Goal: Task Accomplishment & Management: Complete application form

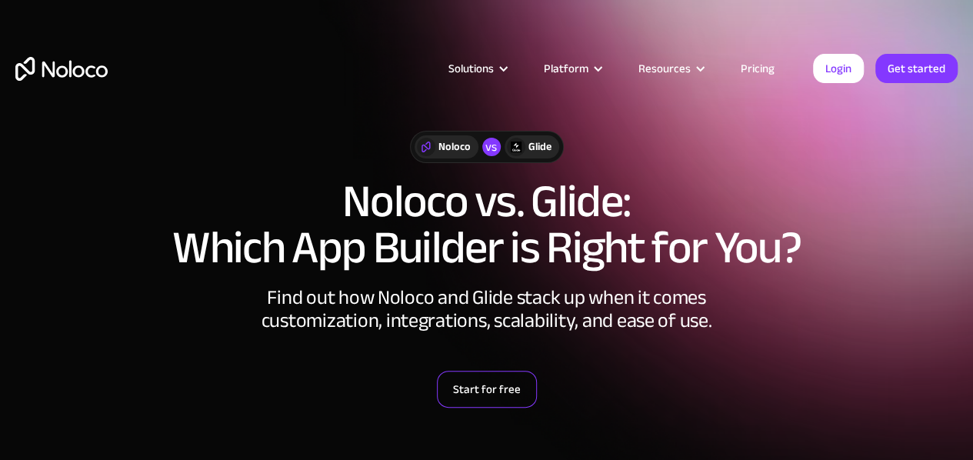
click at [474, 388] on link "Start for free" at bounding box center [487, 389] width 100 height 37
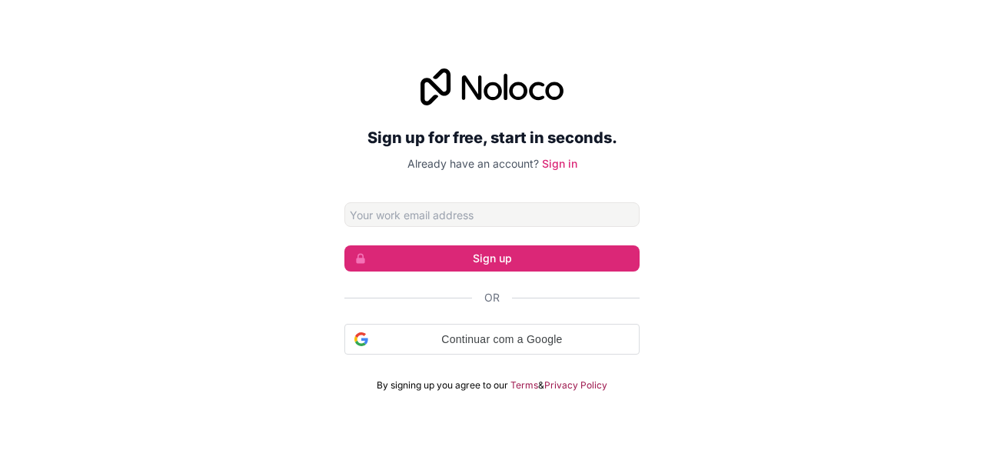
drag, startPoint x: 0, startPoint y: 0, endPoint x: 460, endPoint y: 211, distance: 505.8
click at [460, 211] on input "Email address" at bounding box center [491, 214] width 295 height 25
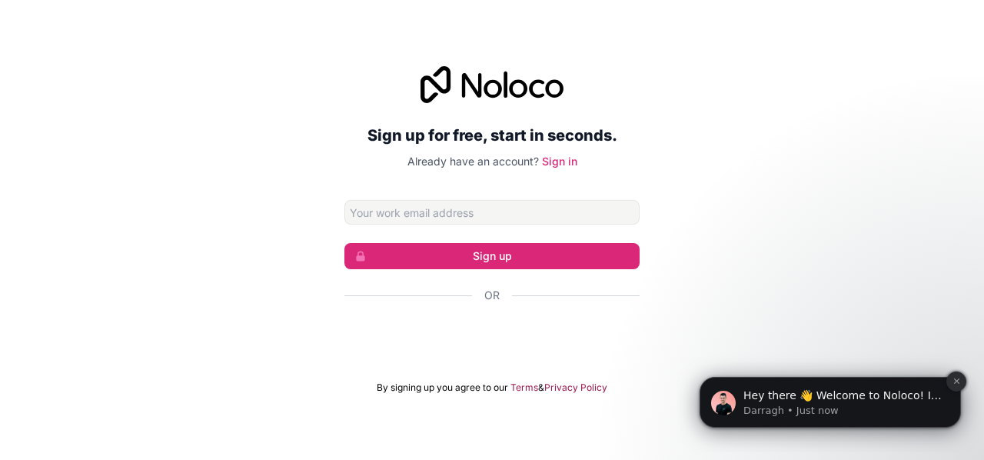
click at [958, 381] on icon "Dismiss notification" at bounding box center [956, 380] width 5 height 5
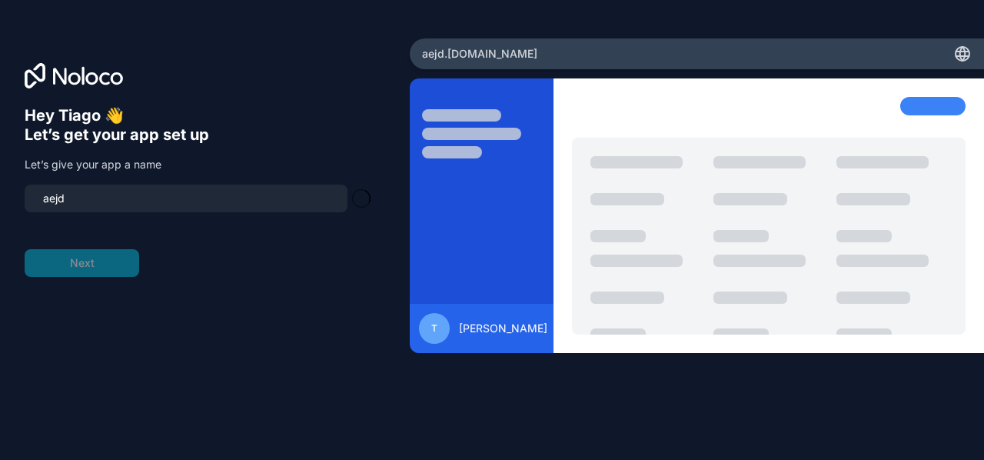
type input "aejd-app"
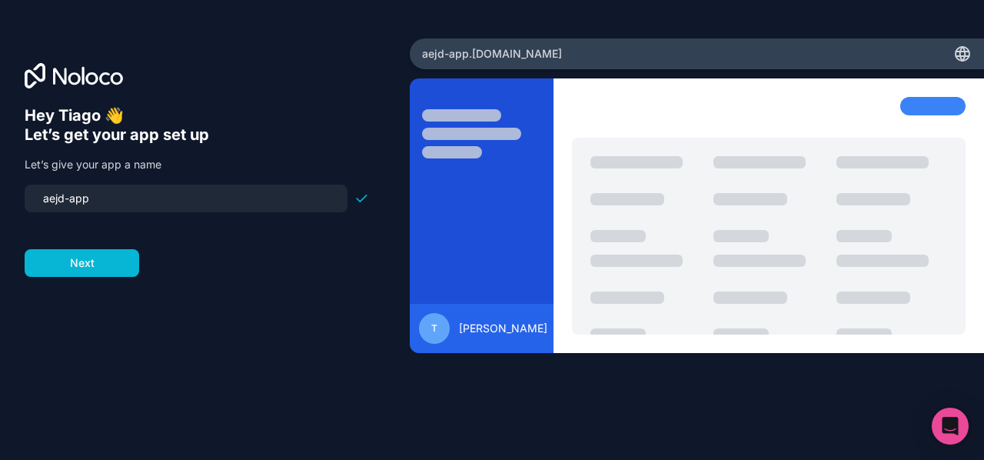
click at [153, 188] on input "aejd-app" at bounding box center [186, 199] width 305 height 22
type input "buy-app"
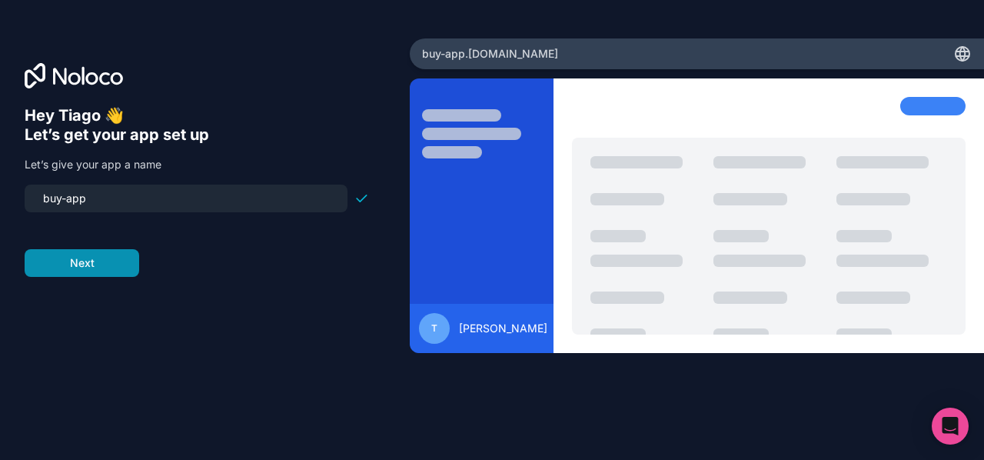
click at [84, 271] on button "Next" at bounding box center [82, 263] width 115 height 28
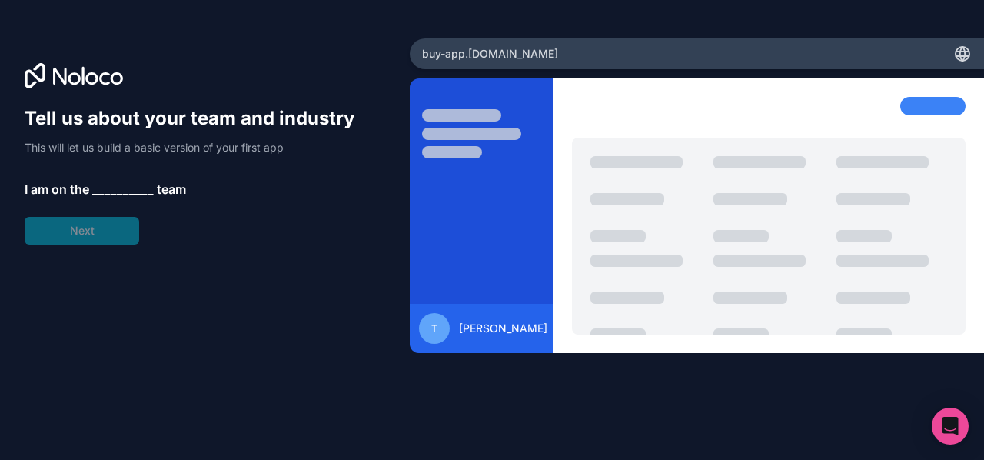
click at [72, 231] on div "Tell us about your team and industry This will let us build a basic version of …" at bounding box center [197, 175] width 344 height 138
click at [107, 191] on span "__________" at bounding box center [123, 189] width 62 height 18
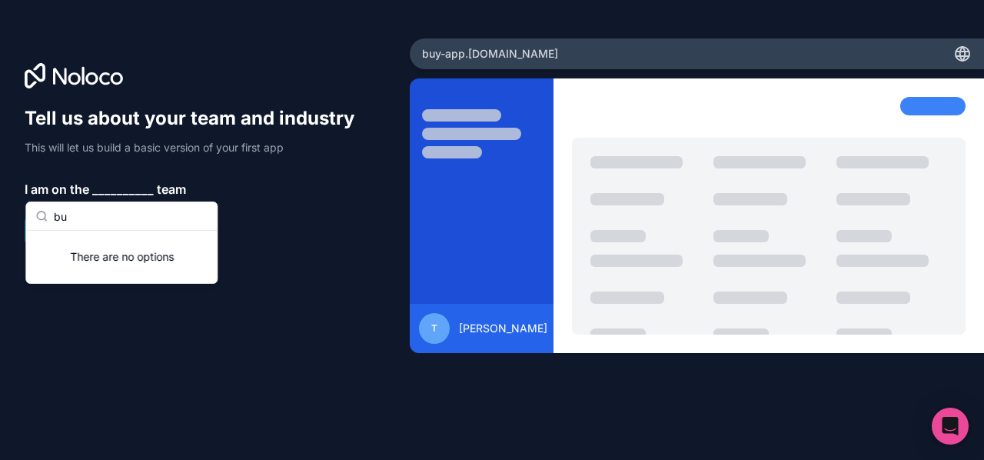
type input "b"
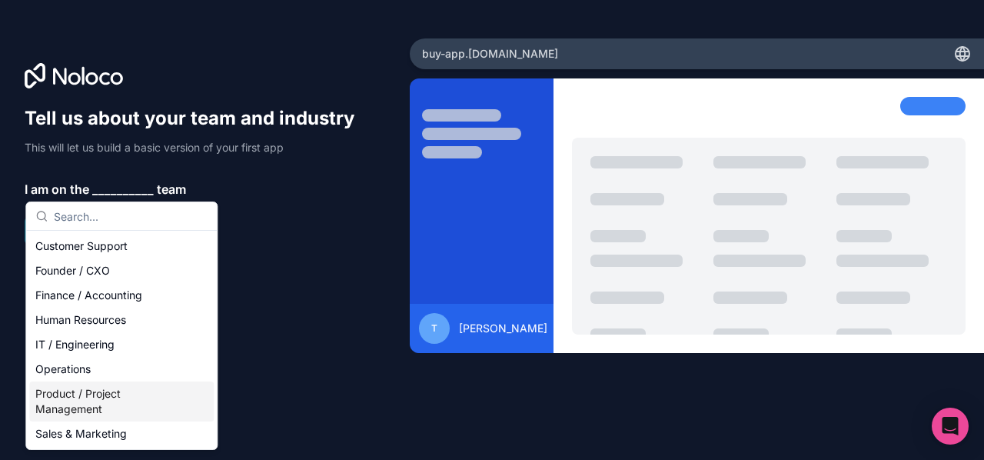
click at [98, 401] on div "Product / Project Management" at bounding box center [121, 401] width 185 height 40
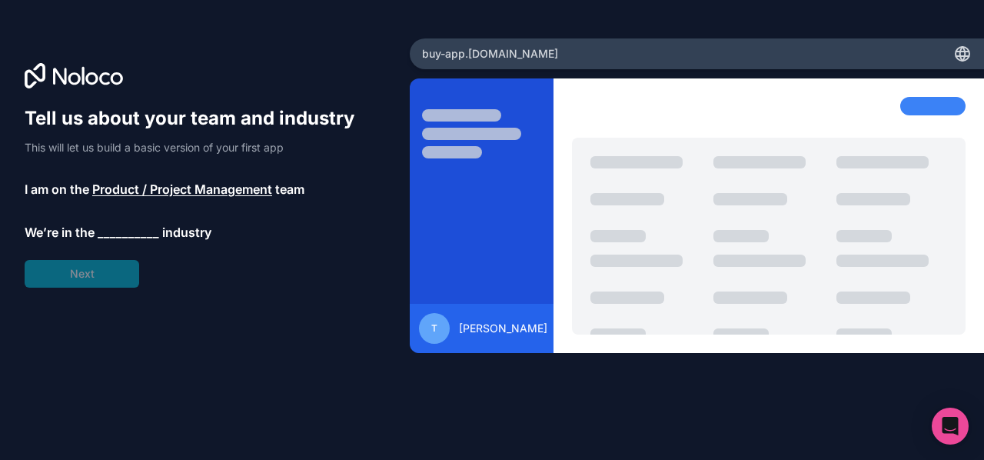
click at [91, 269] on div "Tell us about your team and industry This will let us build a basic version of …" at bounding box center [197, 196] width 344 height 181
click at [105, 235] on span "__________" at bounding box center [129, 232] width 62 height 18
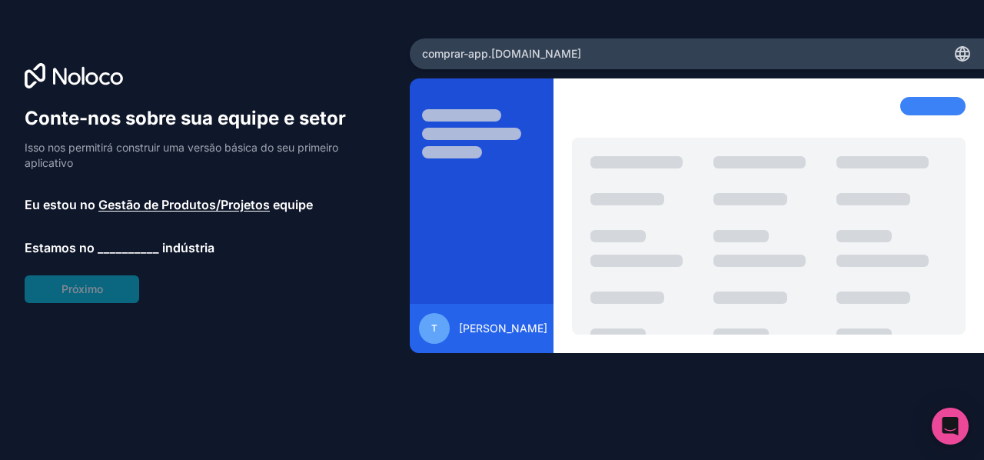
click at [128, 250] on font "__________" at bounding box center [129, 247] width 62 height 15
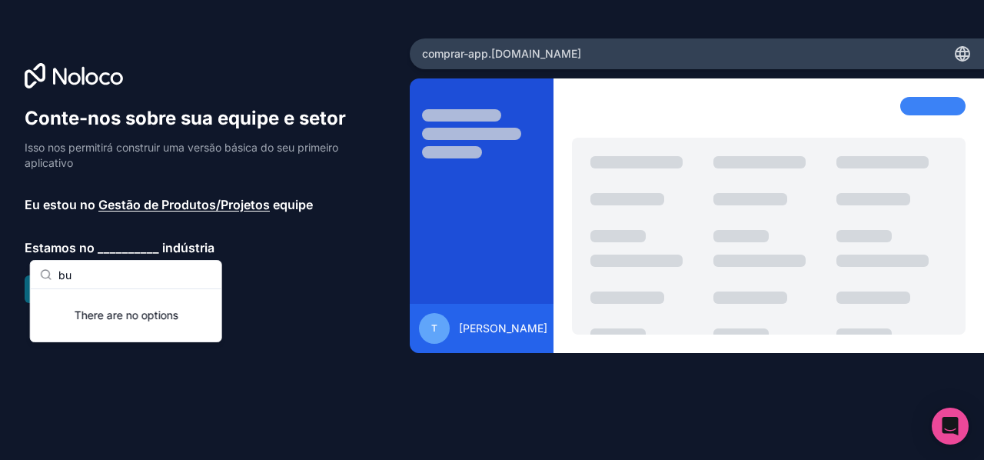
type input "b"
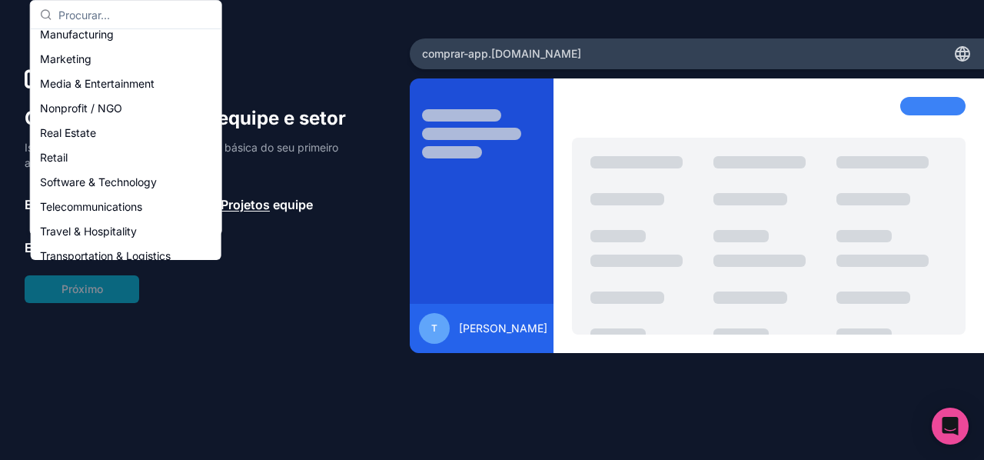
scroll to position [232, 0]
click at [67, 47] on div "Marketing" at bounding box center [126, 58] width 185 height 25
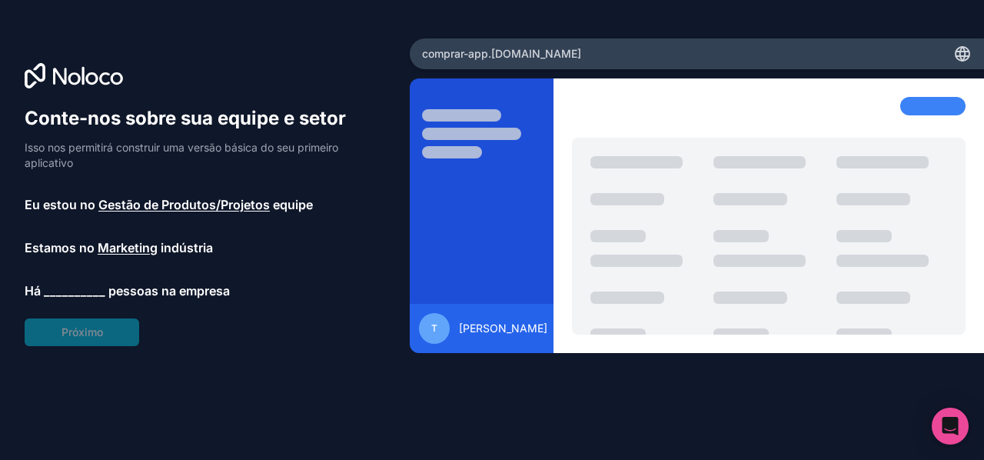
click at [63, 323] on div "Conte-nos sobre sua equipe e setor Isso nos permitirá construir uma versão bási…" at bounding box center [197, 226] width 344 height 240
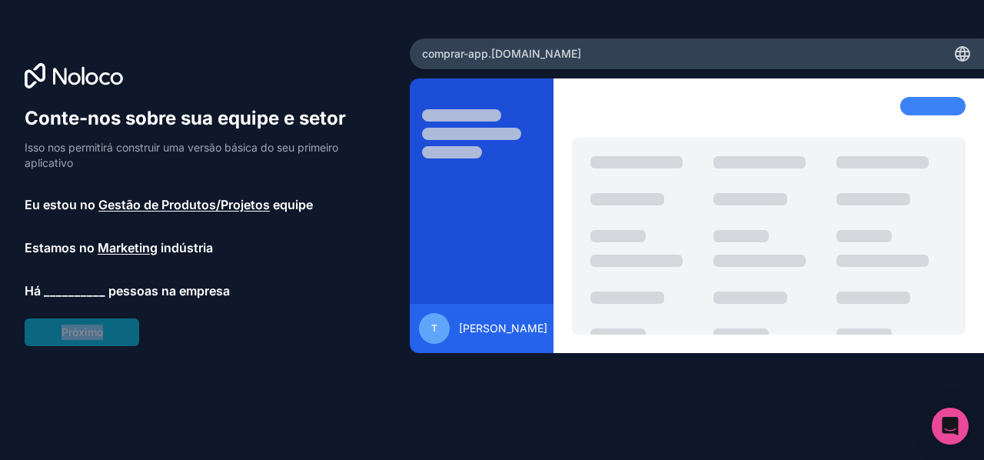
click at [63, 323] on div "Conte-nos sobre sua equipe e setor Isso nos permitirá construir uma versão bási…" at bounding box center [197, 226] width 344 height 240
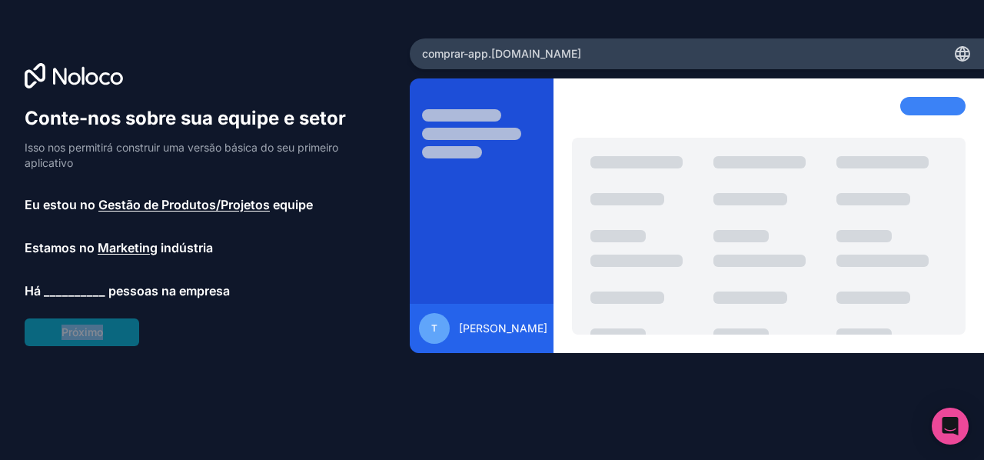
click at [63, 323] on div "Conte-nos sobre sua equipe e setor Isso nos permitirá construir uma versão bási…" at bounding box center [197, 226] width 344 height 240
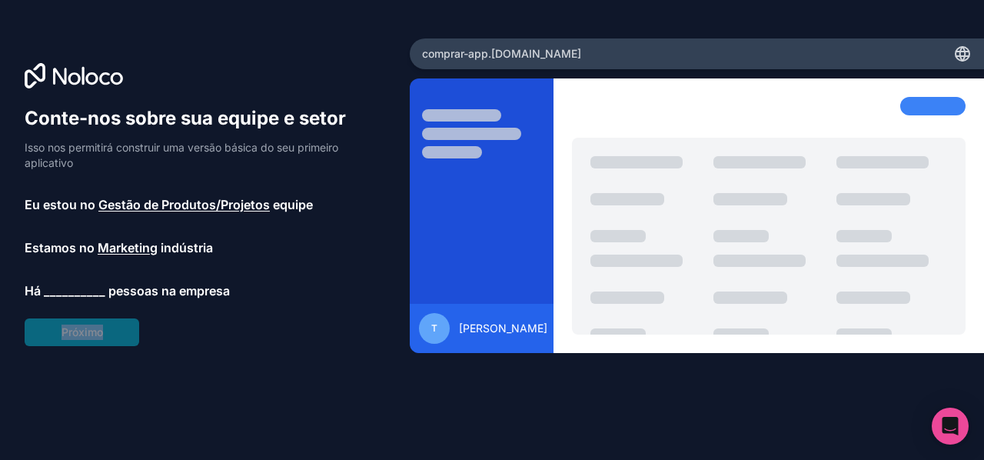
click at [63, 323] on div "Conte-nos sobre sua equipe e setor Isso nos permitirá construir uma versão bási…" at bounding box center [197, 226] width 344 height 240
click at [66, 291] on font "__________" at bounding box center [75, 290] width 62 height 15
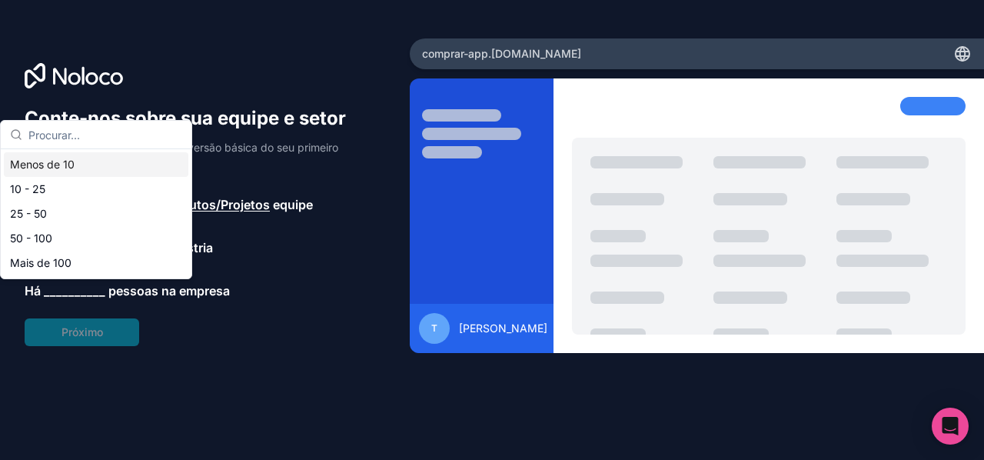
click at [62, 153] on div "Menos de 10" at bounding box center [96, 164] width 185 height 25
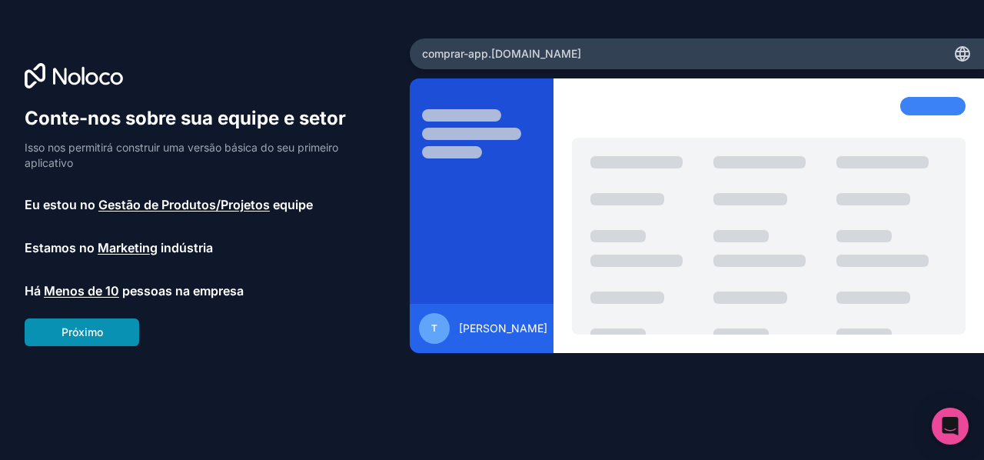
click at [62, 327] on font "Próximo" at bounding box center [83, 331] width 42 height 13
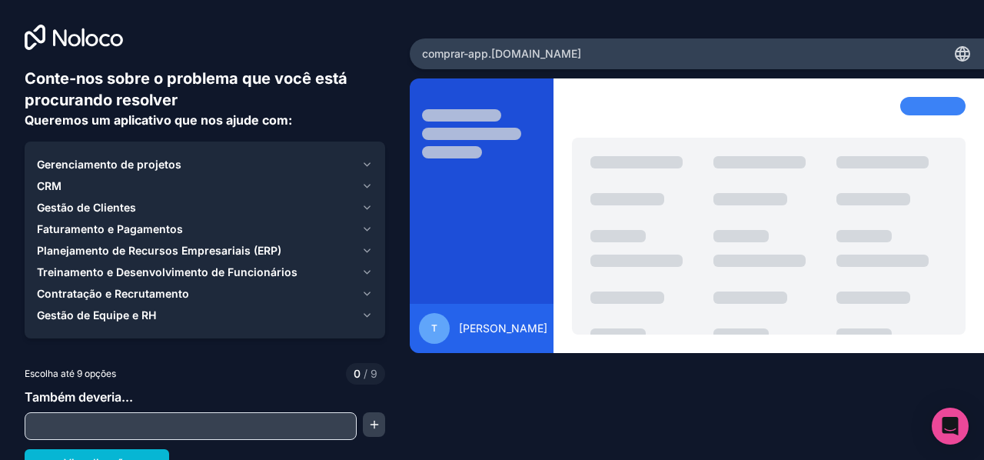
click at [112, 424] on input "text" at bounding box center [190, 426] width 325 height 22
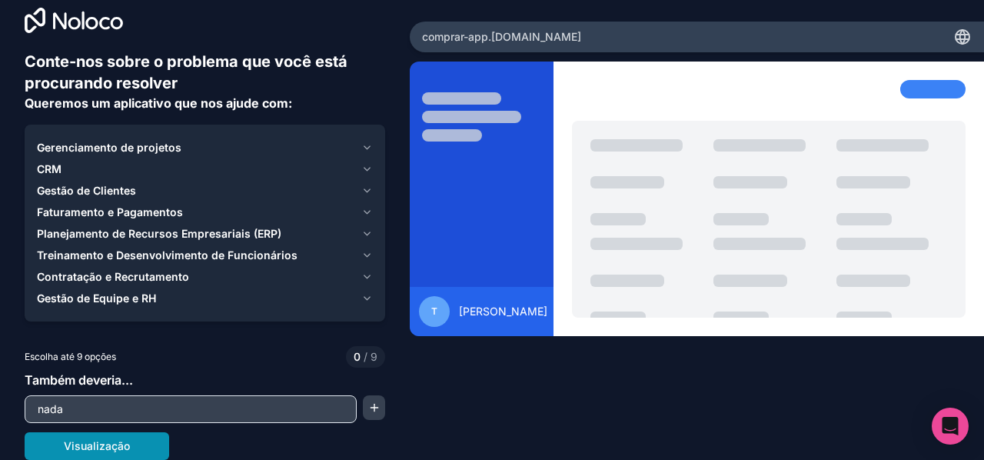
type input "nada"
click at [71, 444] on font "Visualização" at bounding box center [97, 445] width 66 height 13
click at [82, 148] on font "Gerenciamento de projetos" at bounding box center [109, 147] width 145 height 13
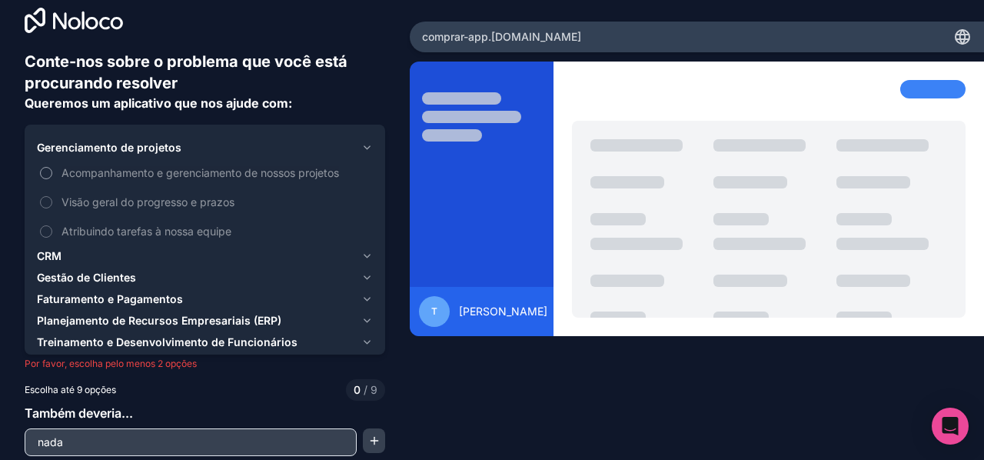
click at [72, 175] on font "Acompanhamento e gerenciamento de nossos projetos" at bounding box center [201, 172] width 278 height 13
click at [52, 175] on button "Acompanhamento e gerenciamento de nossos projetos" at bounding box center [46, 173] width 12 height 12
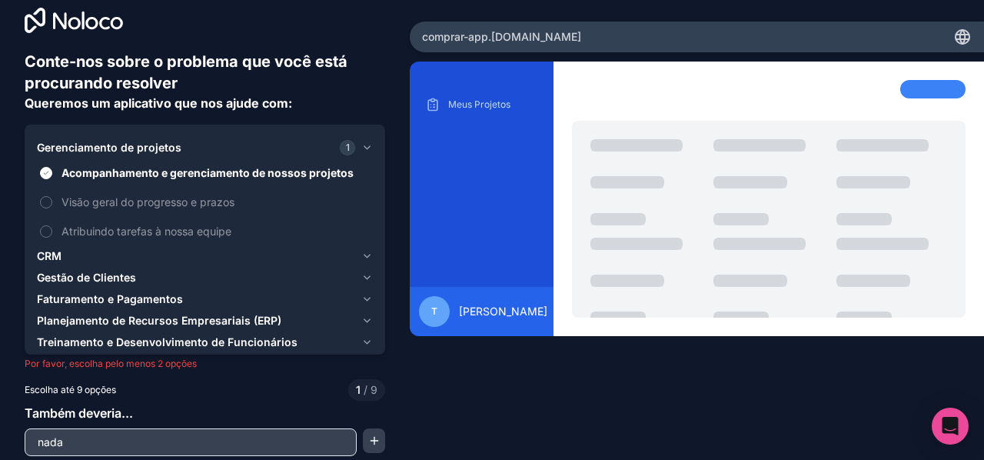
scroll to position [50, 0]
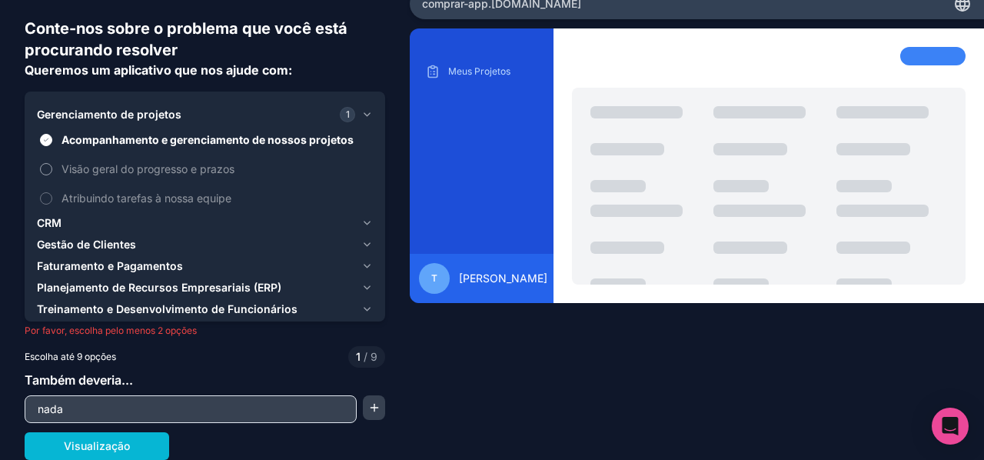
click at [58, 170] on label "Visão geral do progresso e prazos" at bounding box center [205, 169] width 336 height 28
click at [52, 170] on button "Visão geral do progresso e prazos" at bounding box center [46, 169] width 12 height 12
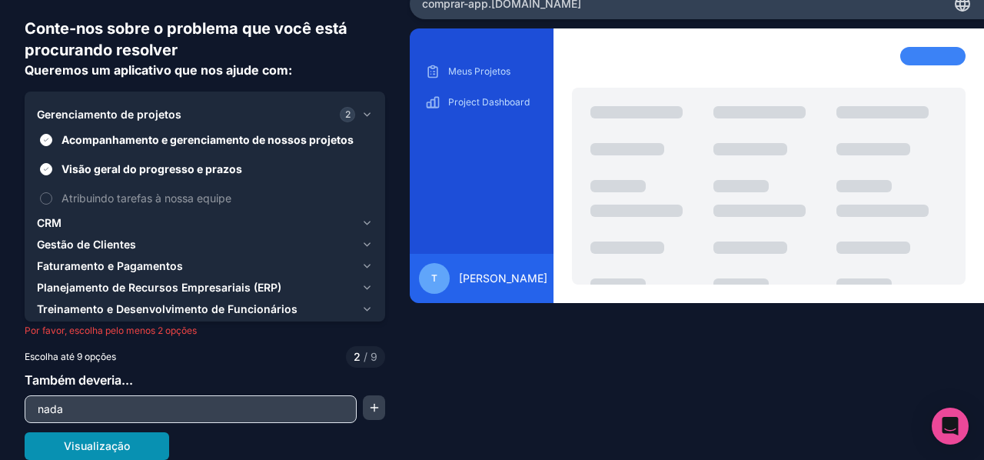
click at [102, 439] on font "Visualização" at bounding box center [97, 445] width 66 height 13
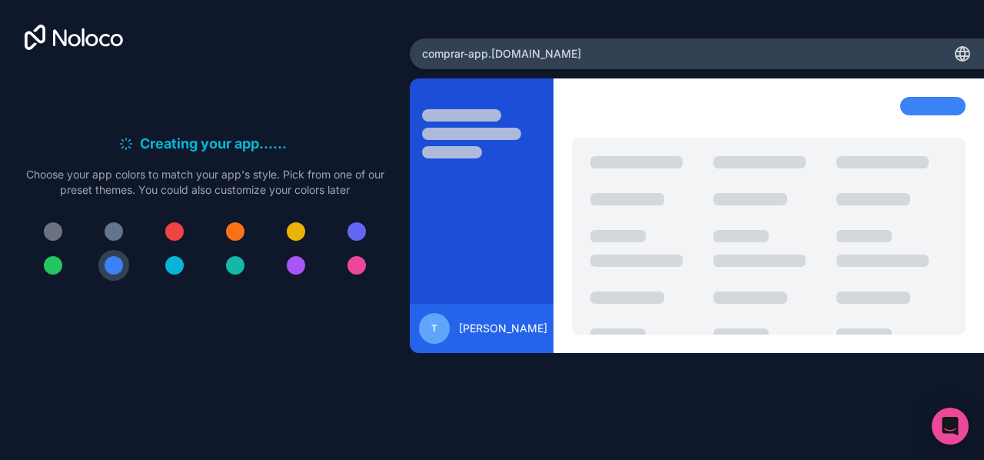
scroll to position [0, 0]
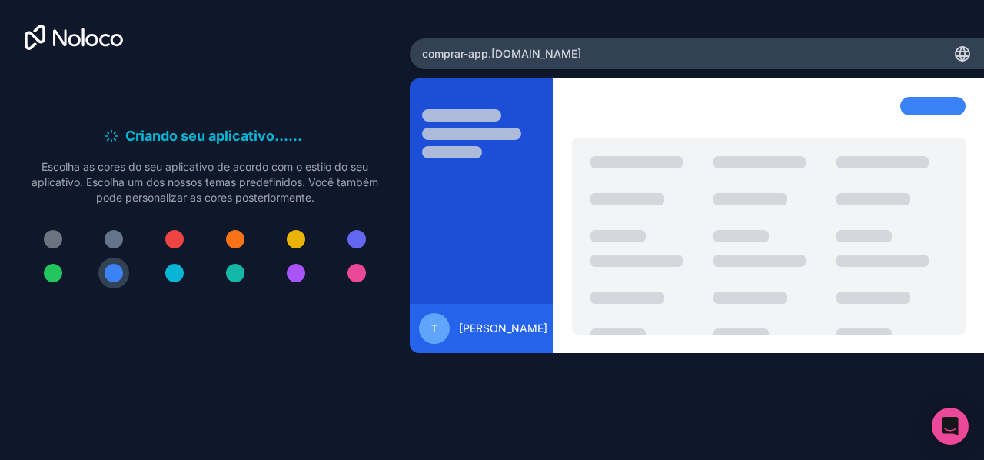
click at [109, 233] on div at bounding box center [114, 239] width 18 height 18
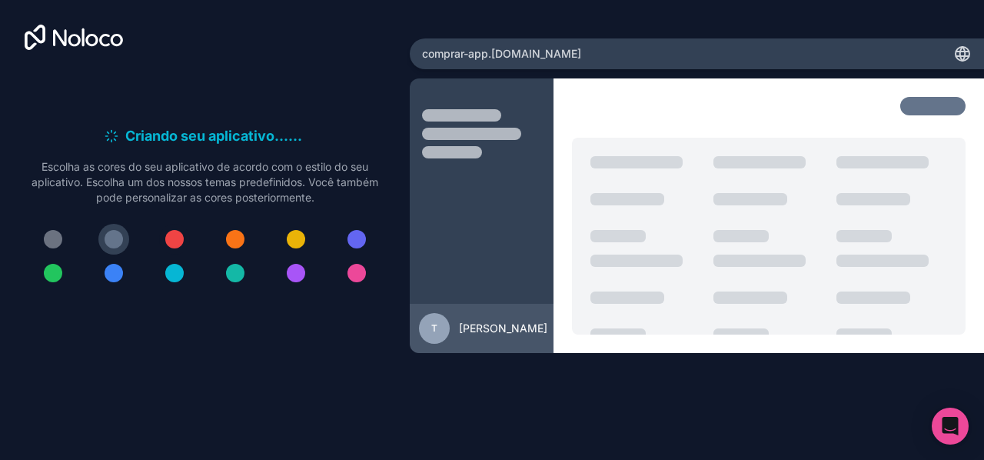
click at [175, 233] on div at bounding box center [174, 239] width 18 height 18
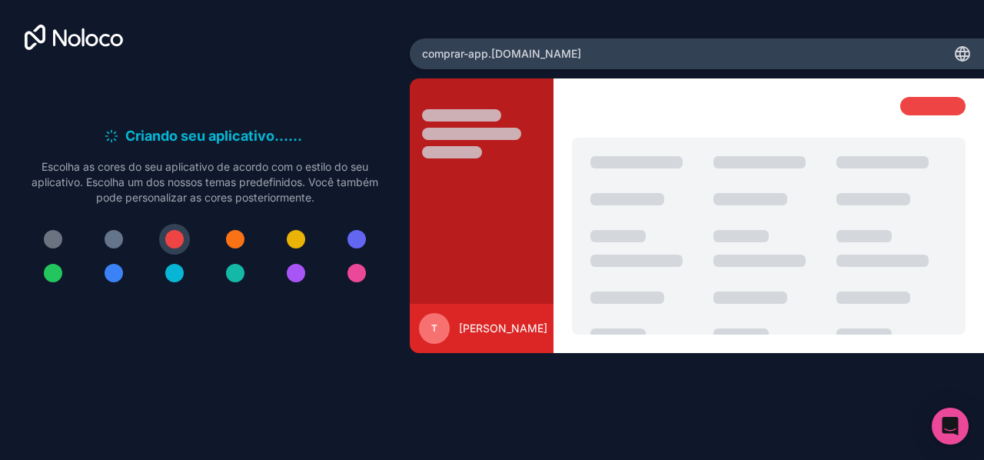
click at [237, 234] on div at bounding box center [235, 239] width 18 height 18
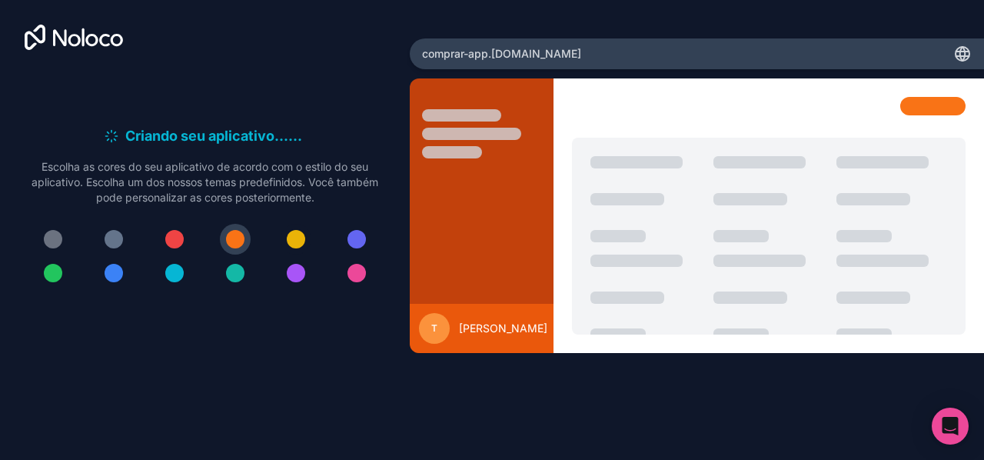
click at [295, 241] on div at bounding box center [296, 239] width 18 height 18
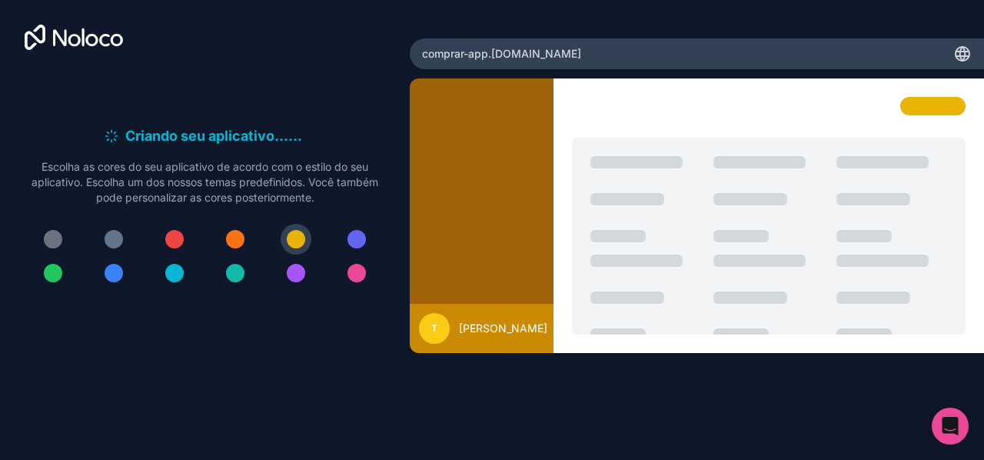
click at [361, 241] on div at bounding box center [357, 239] width 18 height 18
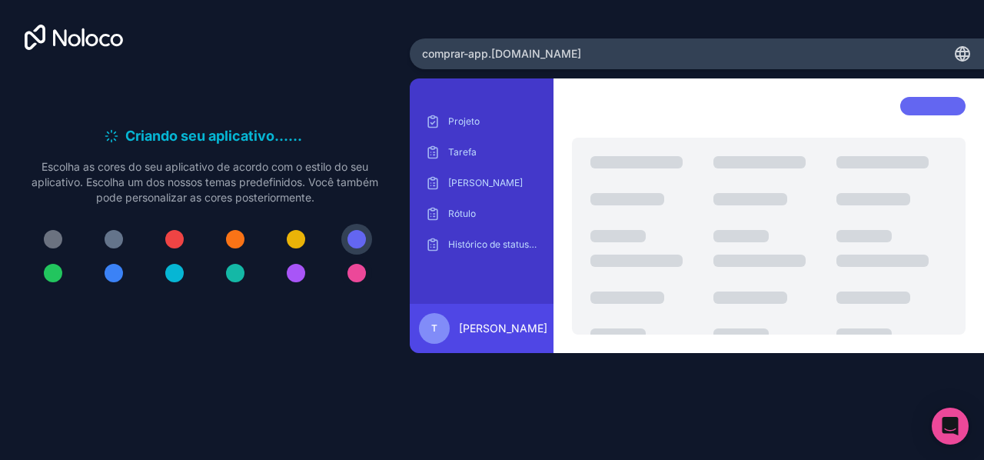
click at [358, 271] on div at bounding box center [357, 273] width 18 height 18
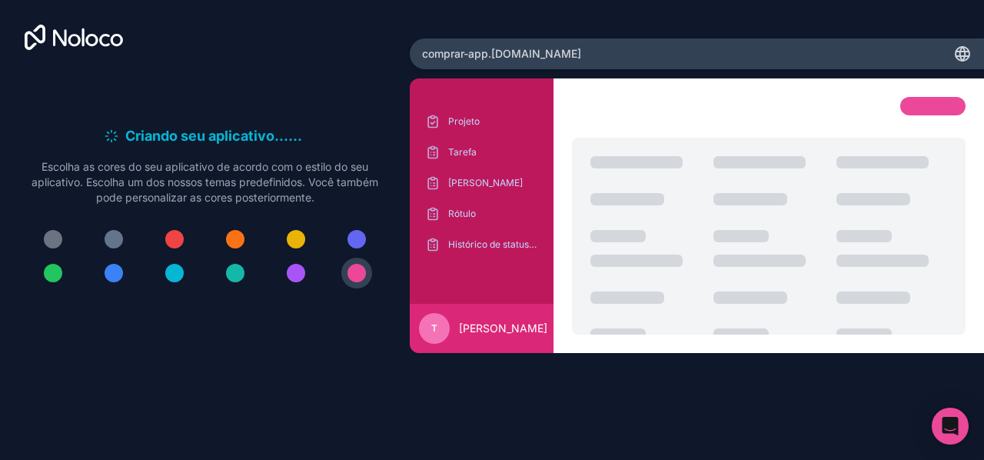
click at [299, 274] on div at bounding box center [296, 273] width 18 height 18
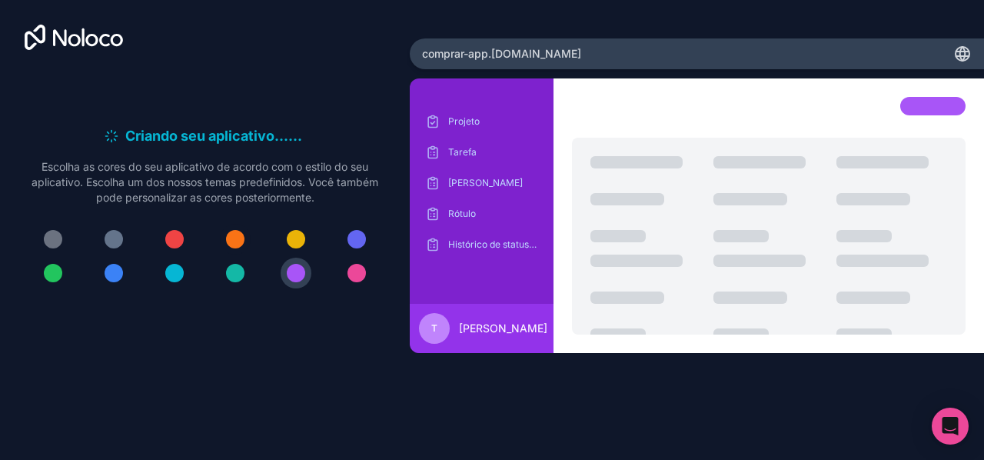
click at [234, 238] on div at bounding box center [235, 239] width 18 height 18
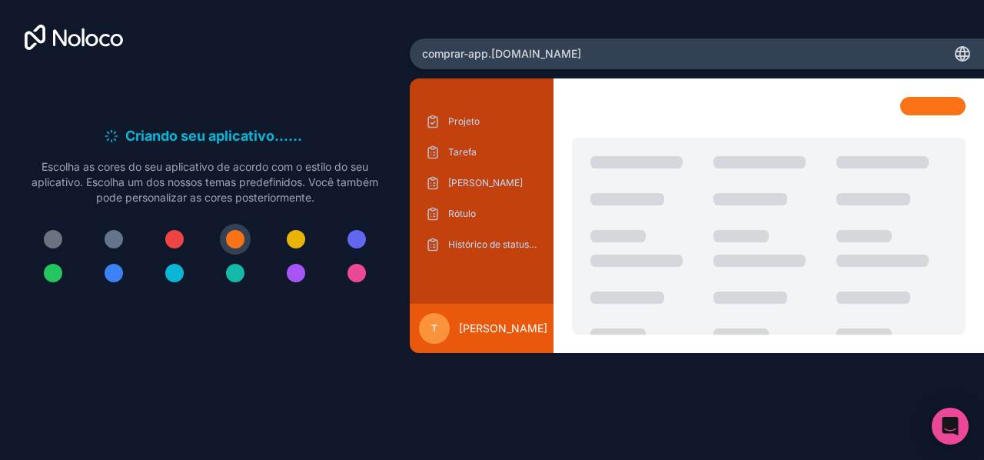
click at [293, 234] on div at bounding box center [296, 239] width 18 height 18
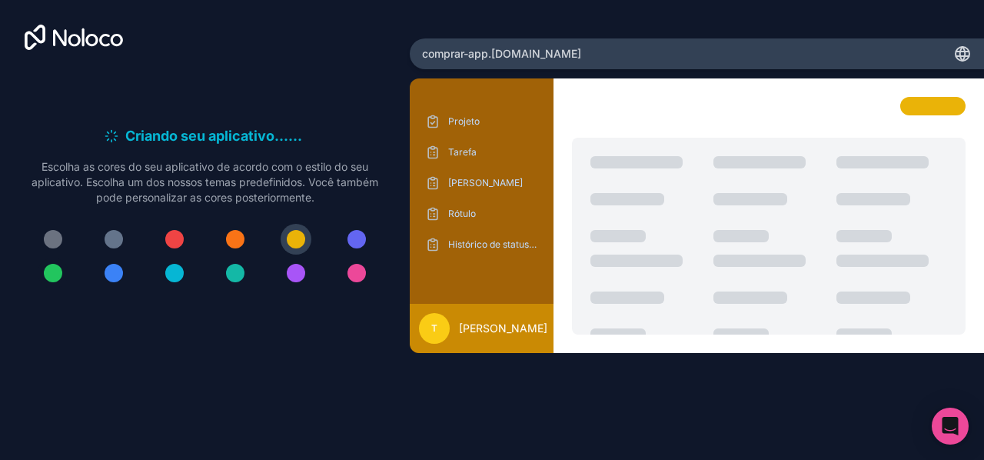
click at [45, 263] on button at bounding box center [53, 273] width 31 height 31
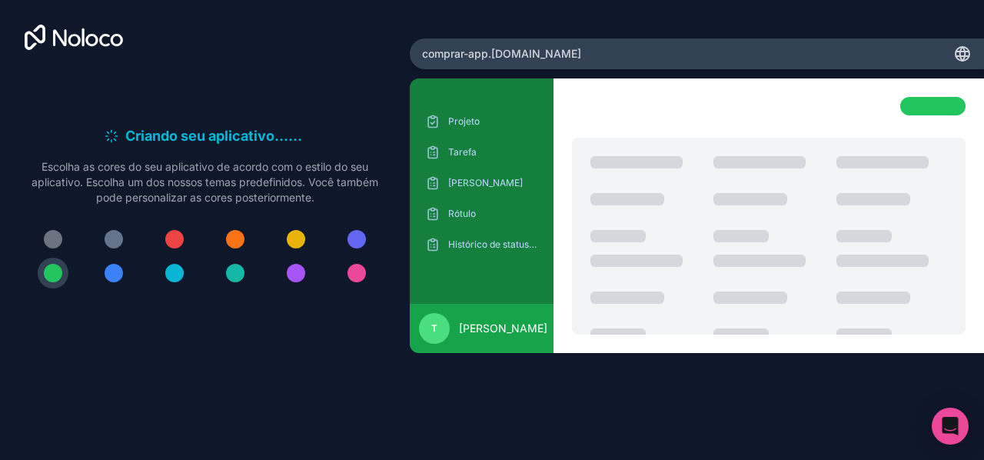
click at [290, 236] on div at bounding box center [296, 239] width 18 height 18
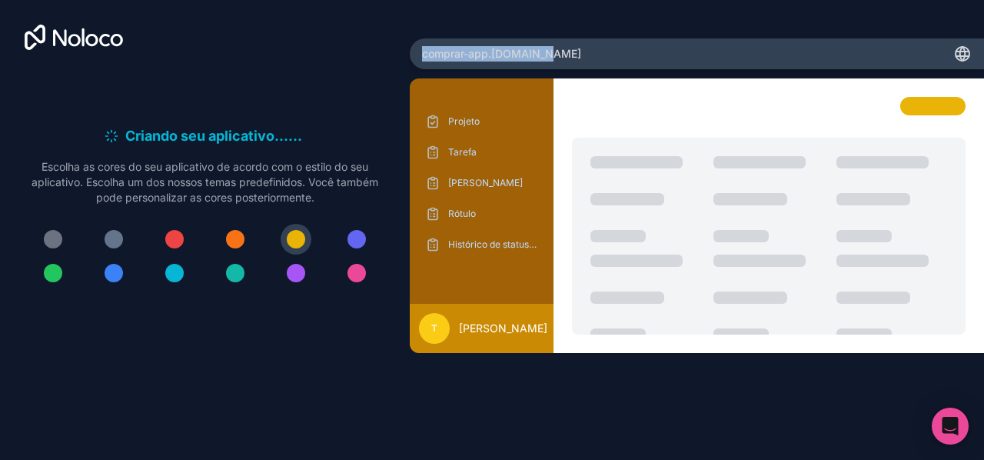
drag, startPoint x: 589, startPoint y: 55, endPoint x: 411, endPoint y: 51, distance: 178.5
click at [411, 51] on div "comprar-app .[DOMAIN_NAME]" at bounding box center [697, 53] width 574 height 31
copy span "comprar-app .[DOMAIN_NAME]"
click at [960, 56] on icon at bounding box center [963, 56] width 13 height 0
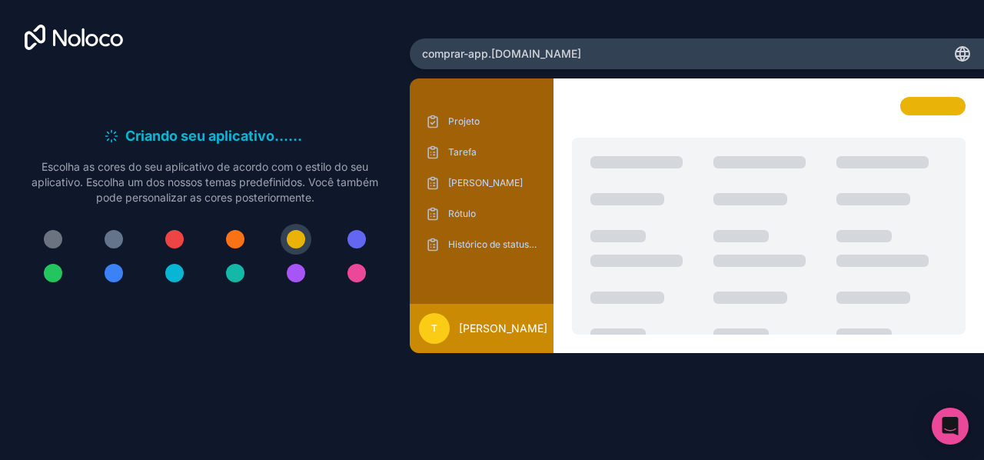
click at [960, 56] on icon at bounding box center [963, 56] width 13 height 0
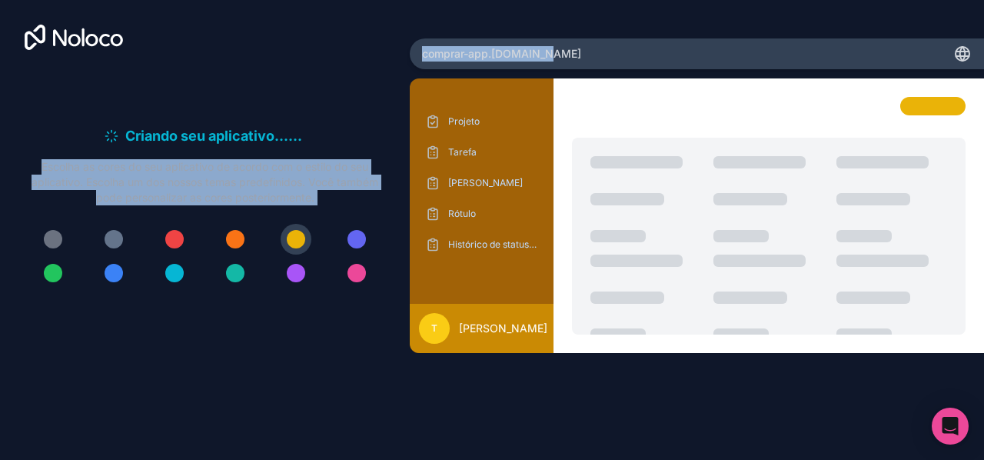
drag, startPoint x: 651, startPoint y: 55, endPoint x: 357, endPoint y: 67, distance: 294.0
click at [357, 67] on div "Criando seu aplicativo... . . . Enquanto isso, vamos personalizá-lo! Escolha as…" at bounding box center [492, 230] width 984 height 460
click at [565, 53] on div "comprar-app .[DOMAIN_NAME]" at bounding box center [697, 53] width 574 height 31
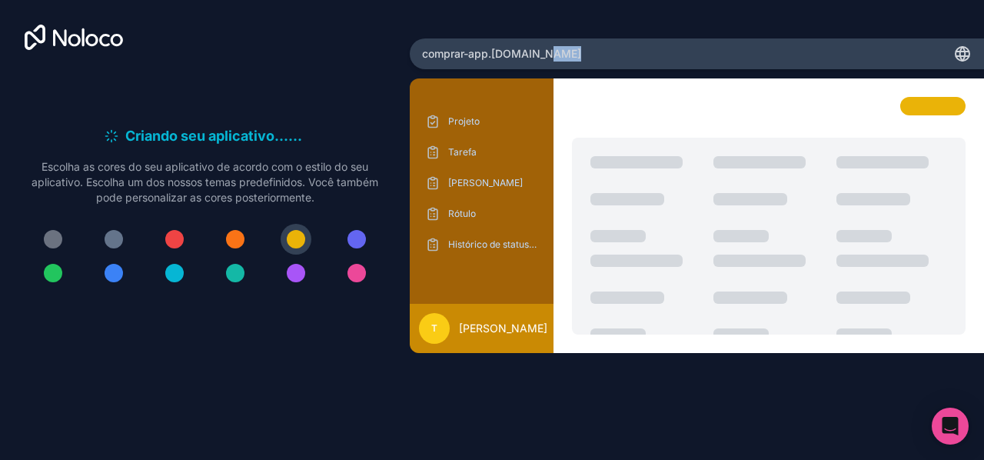
click at [565, 53] on div "comprar-app .[DOMAIN_NAME]" at bounding box center [697, 53] width 574 height 31
click at [573, 173] on div at bounding box center [376, 236] width 394 height 197
click at [112, 235] on div at bounding box center [114, 239] width 18 height 18
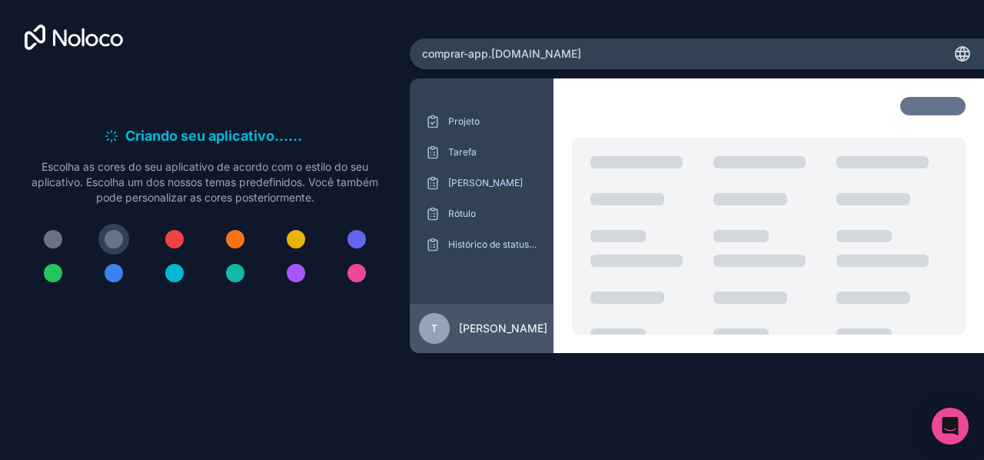
click at [228, 234] on div at bounding box center [235, 239] width 18 height 18
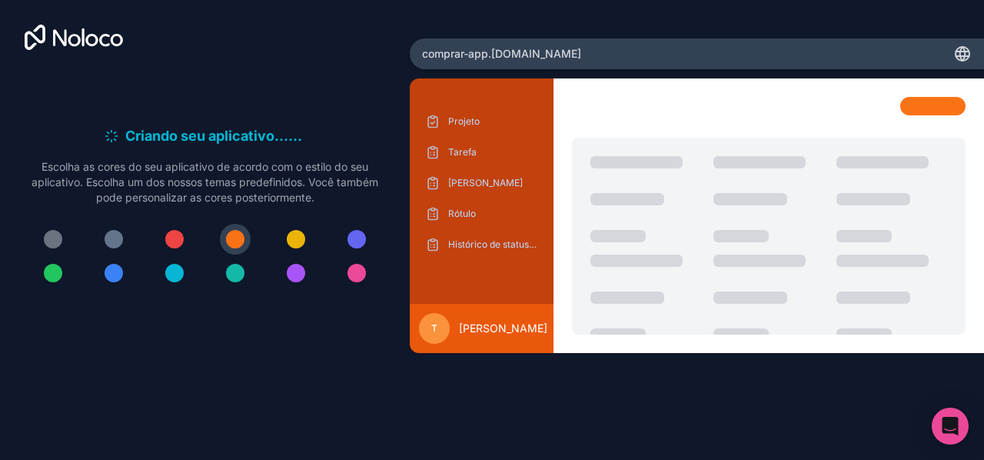
click at [291, 233] on div at bounding box center [296, 239] width 18 height 18
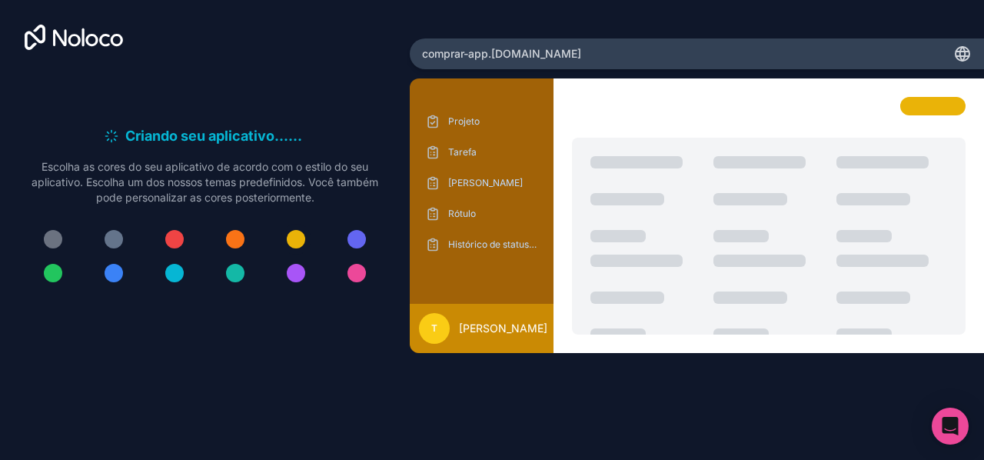
click at [281, 224] on button at bounding box center [296, 239] width 31 height 31
